Goal: Task Accomplishment & Management: Manage account settings

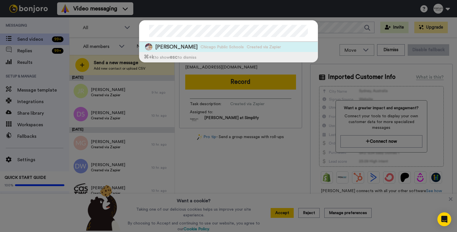
click at [192, 46] on span "[PERSON_NAME]" at bounding box center [176, 46] width 42 height 7
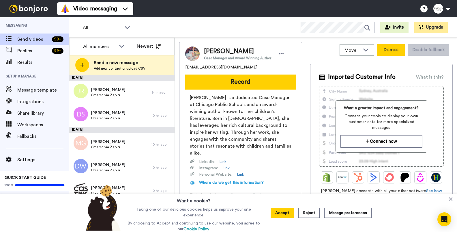
click at [387, 52] on button "Dismiss" at bounding box center [391, 50] width 28 height 12
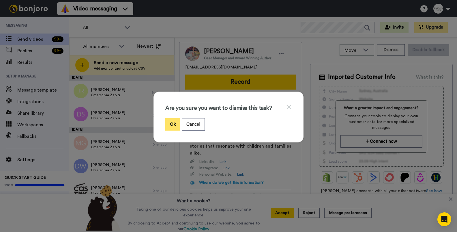
click at [170, 123] on button "Ok" at bounding box center [172, 124] width 15 height 12
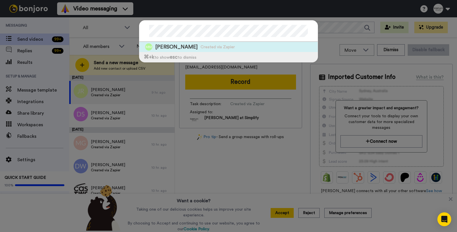
click at [182, 46] on span "[PERSON_NAME]" at bounding box center [176, 46] width 42 height 7
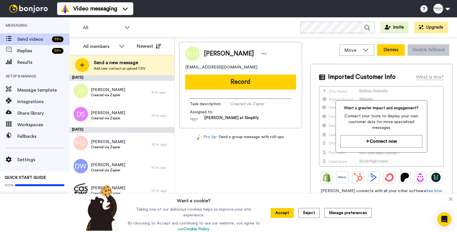
click at [395, 50] on button "Dismiss" at bounding box center [391, 50] width 28 height 12
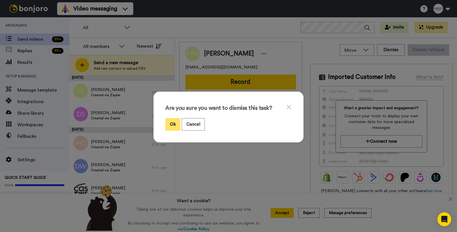
click at [177, 122] on button "Ok" at bounding box center [172, 124] width 15 height 12
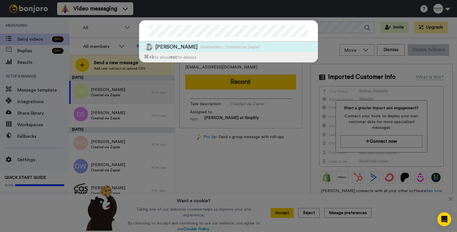
click at [200, 48] on span "Soultenders" at bounding box center [211, 47] width 22 height 6
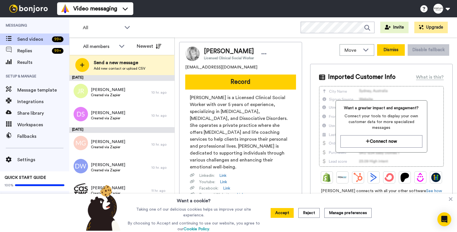
click at [387, 50] on button "Dismiss" at bounding box center [391, 50] width 28 height 12
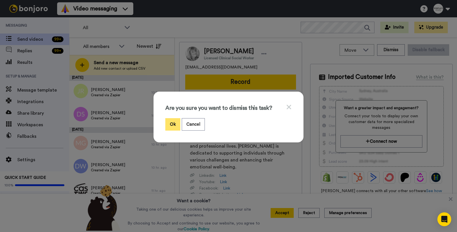
click at [169, 123] on button "Ok" at bounding box center [172, 124] width 15 height 12
